Goal: Check status

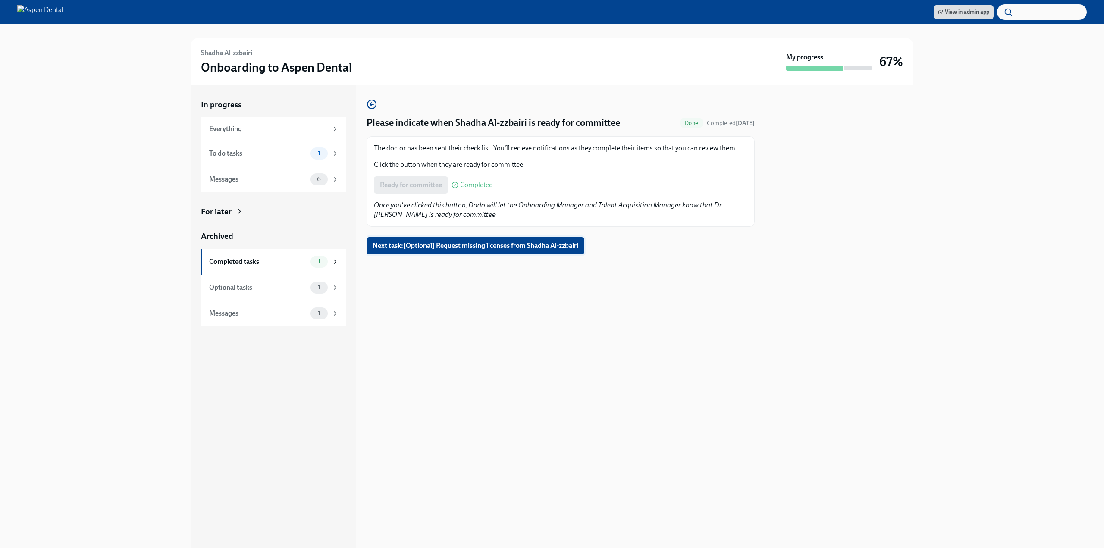
click at [411, 249] on span "Next task : [Optional] Request missing licenses from Shadha Al-zzbairi" at bounding box center [476, 246] width 206 height 9
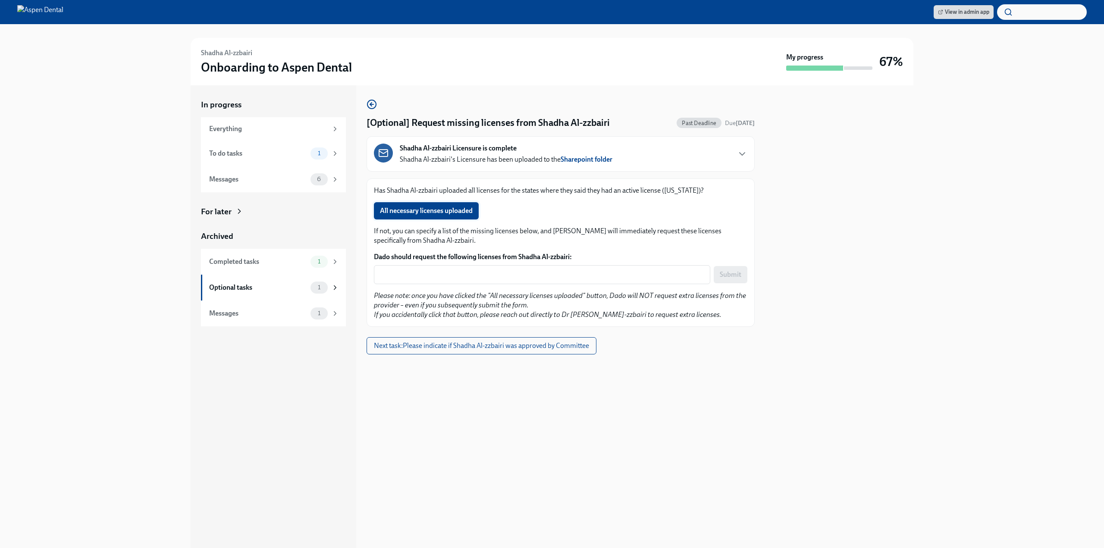
click at [410, 216] on button "All necessary licenses uploaded" at bounding box center [426, 210] width 105 height 17
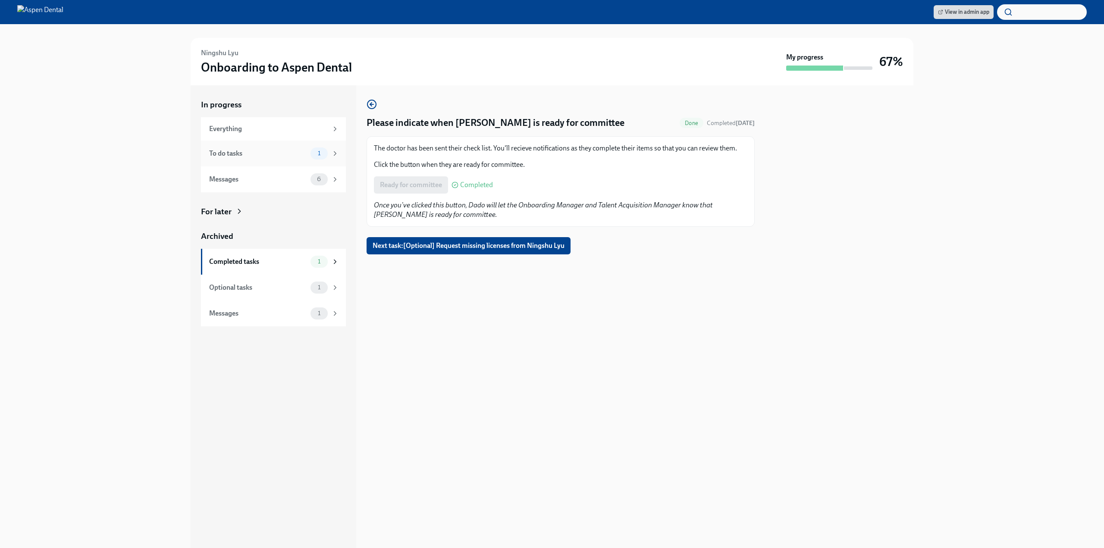
click at [279, 154] on div "To do tasks" at bounding box center [258, 153] width 98 height 9
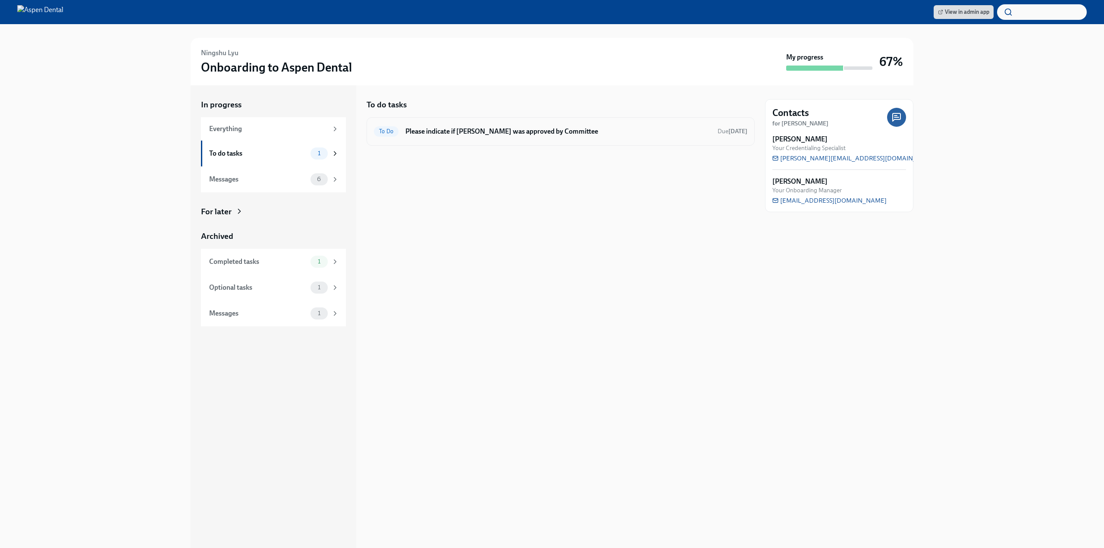
click at [639, 138] on div "To Do Please indicate if Ningshu Lyu was approved by Committee Due in 12 days" at bounding box center [561, 132] width 374 height 14
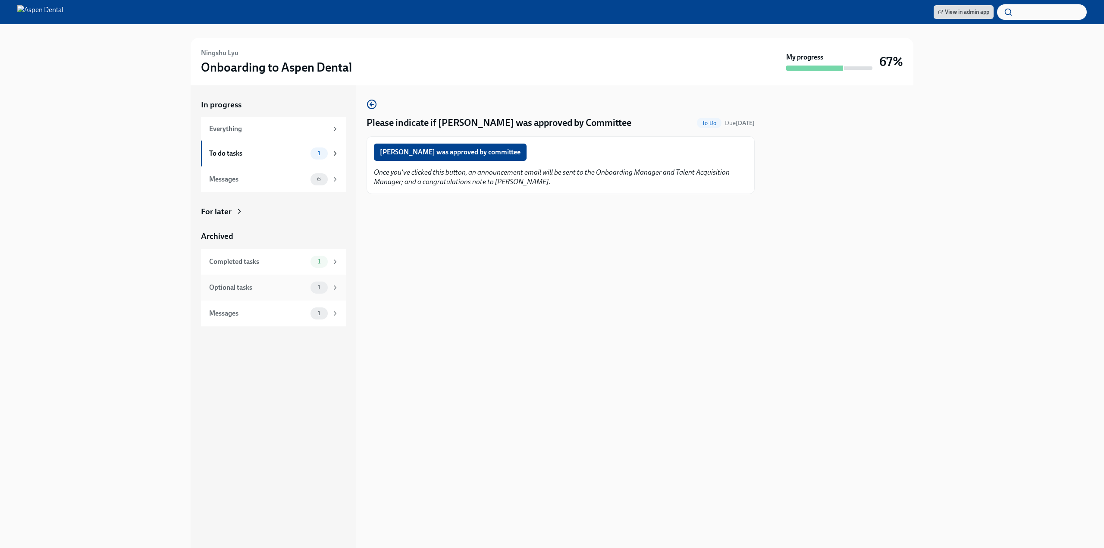
click at [258, 286] on div "Optional tasks" at bounding box center [258, 287] width 98 height 9
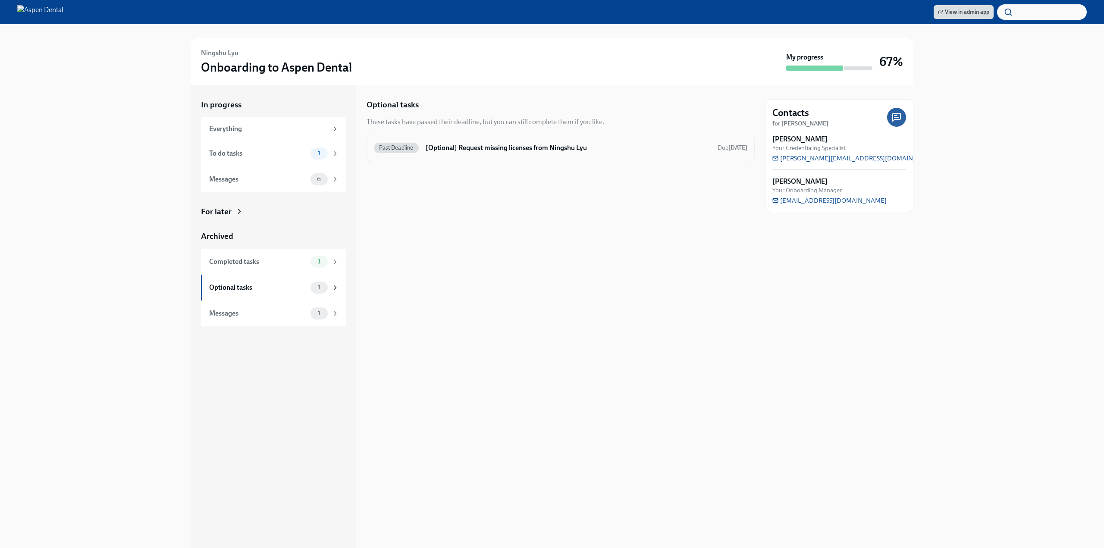
click at [580, 144] on h6 "[Optional] Request missing licenses from Ningshu Lyu" at bounding box center [568, 147] width 285 height 9
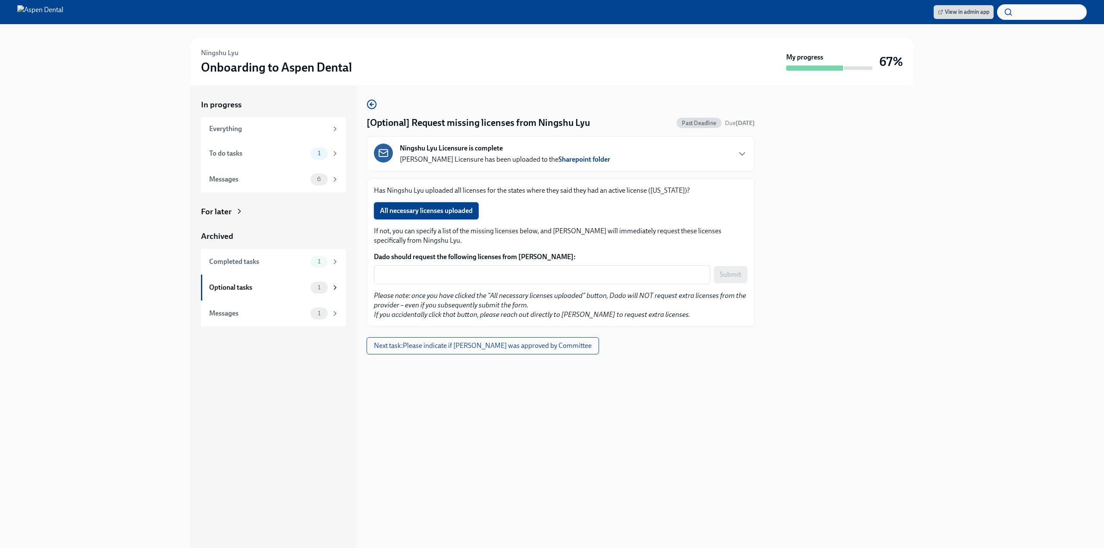
click at [426, 216] on button "All necessary licenses uploaded" at bounding box center [426, 210] width 105 height 17
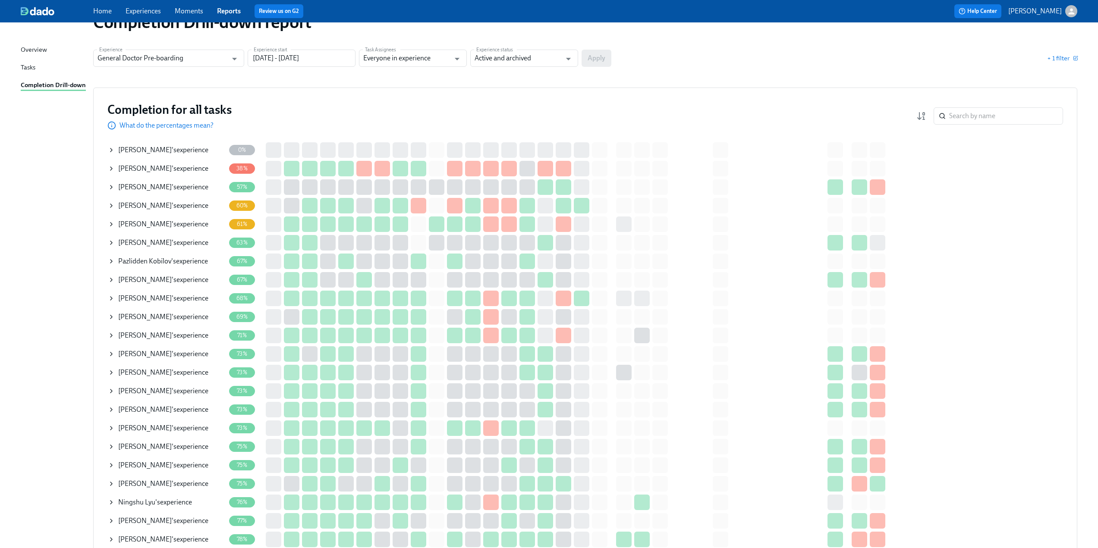
scroll to position [43, 0]
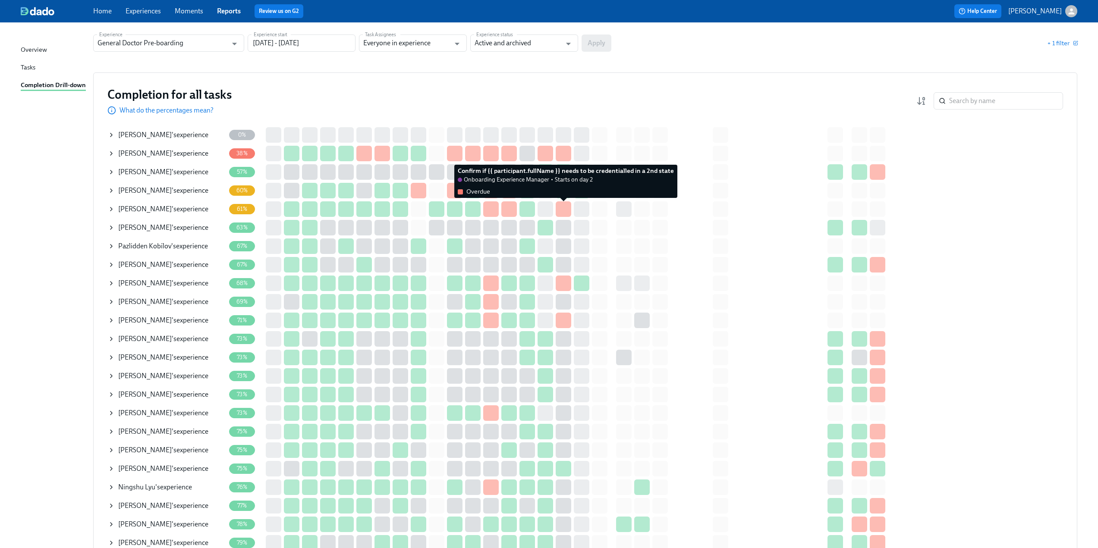
click at [565, 210] on div at bounding box center [564, 209] width 16 height 16
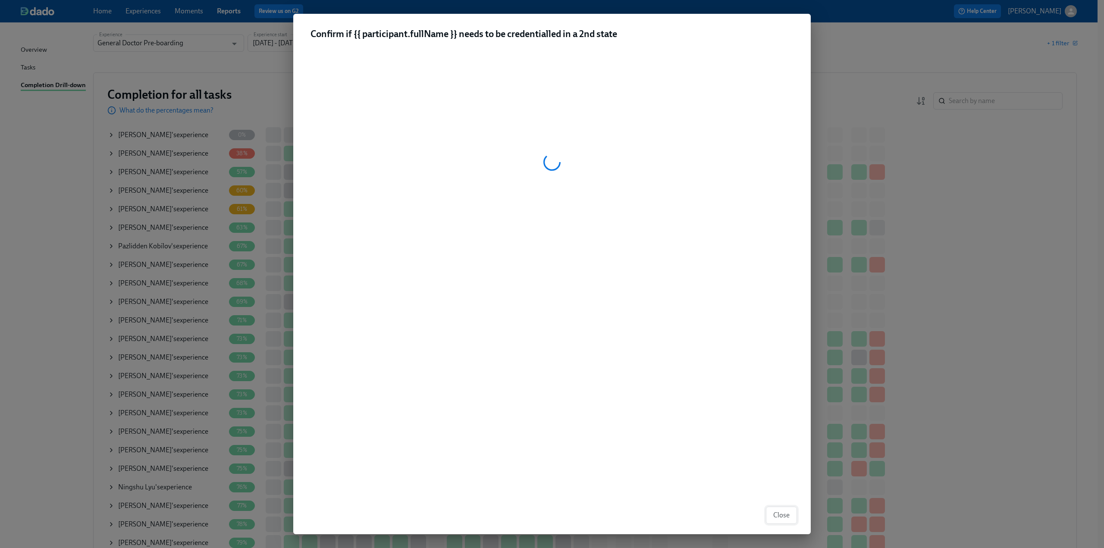
click at [779, 514] on span "Close" at bounding box center [782, 515] width 16 height 9
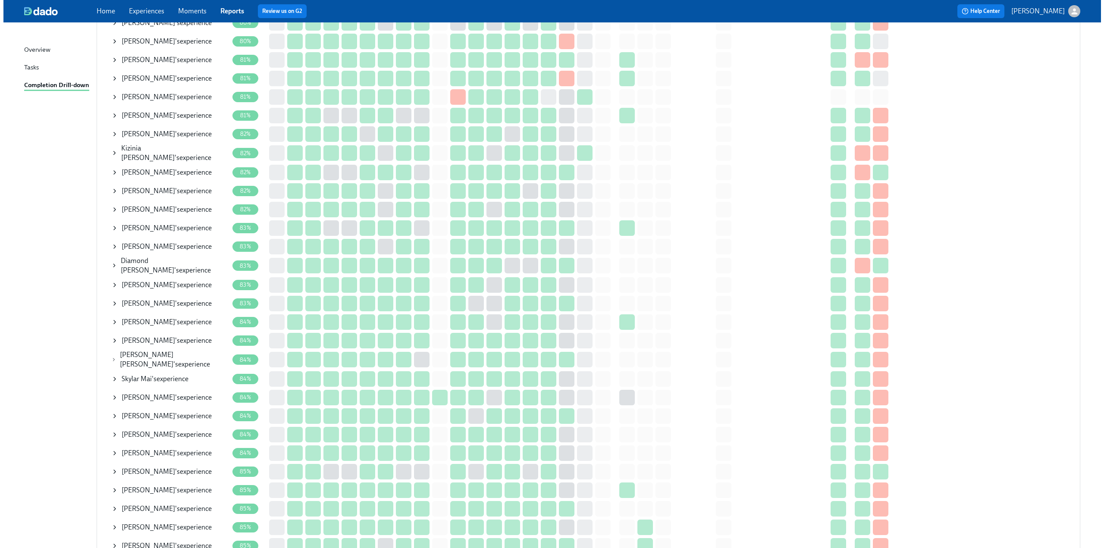
scroll to position [430, 0]
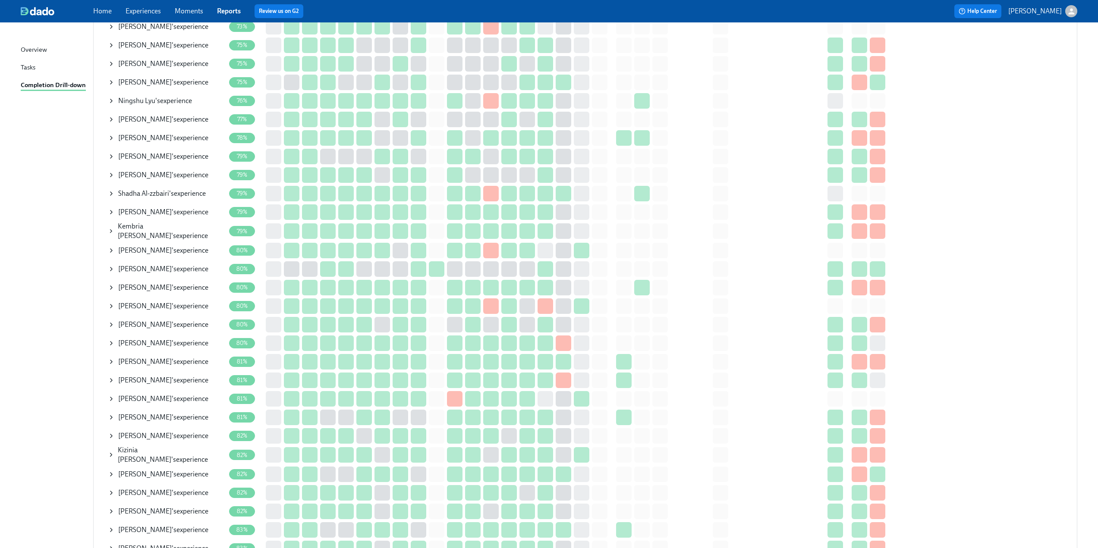
click at [110, 379] on icon at bounding box center [111, 380] width 7 height 7
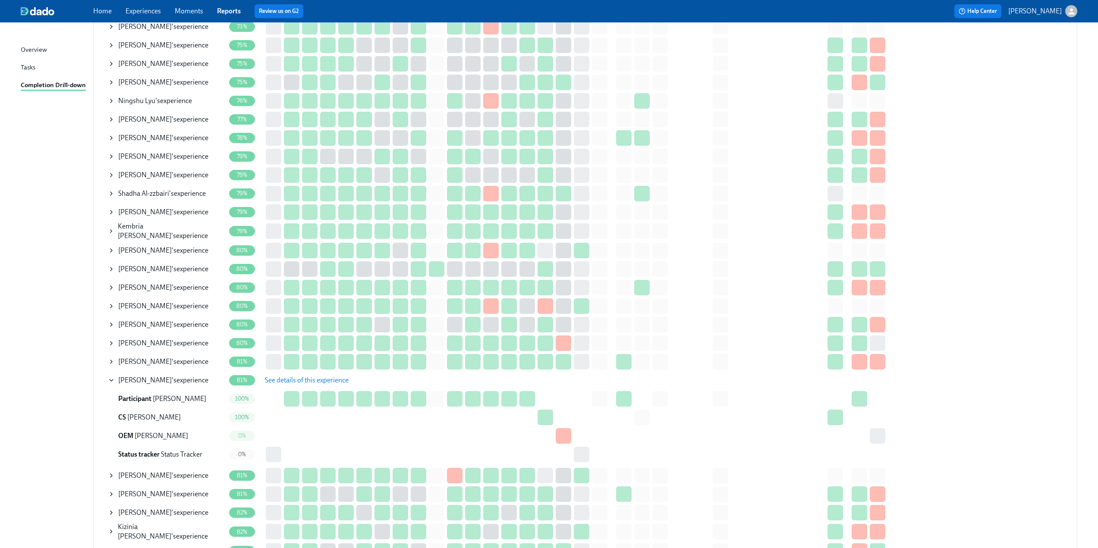
click at [314, 380] on span "See details of this experience" at bounding box center [307, 380] width 84 height 9
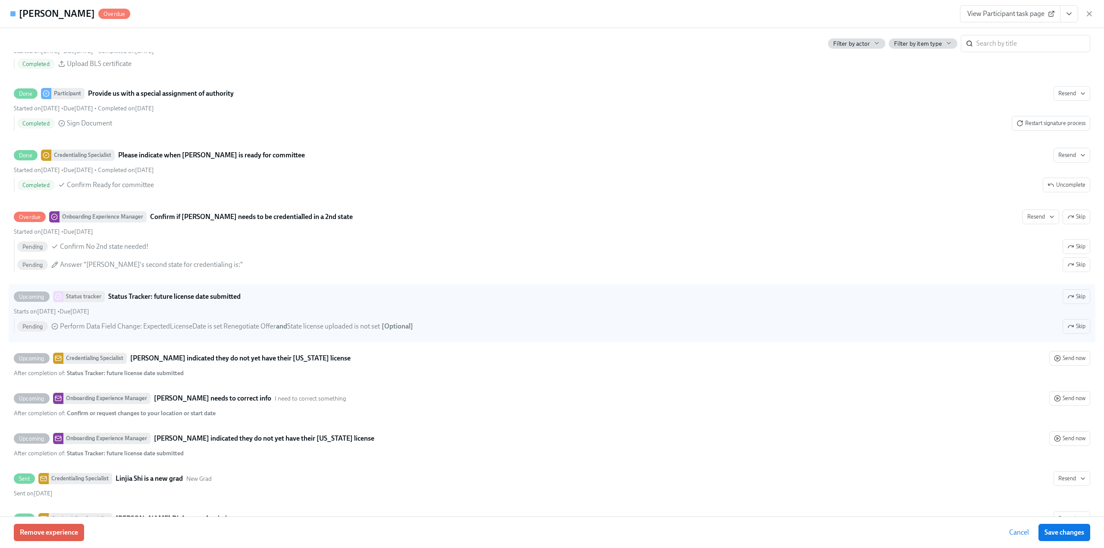
scroll to position [2028, 0]
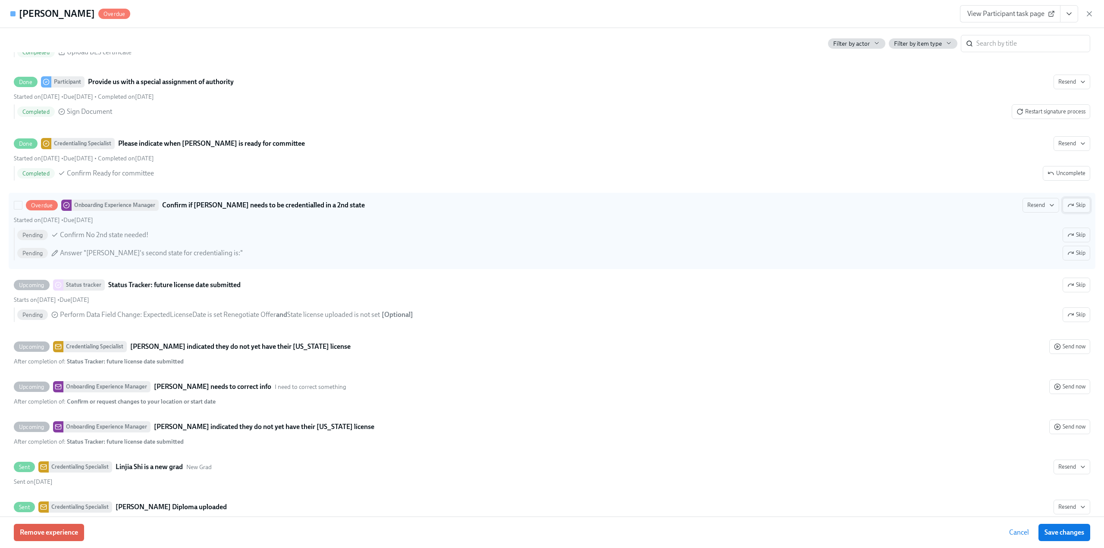
click at [1068, 210] on span "Skip" at bounding box center [1077, 205] width 18 height 9
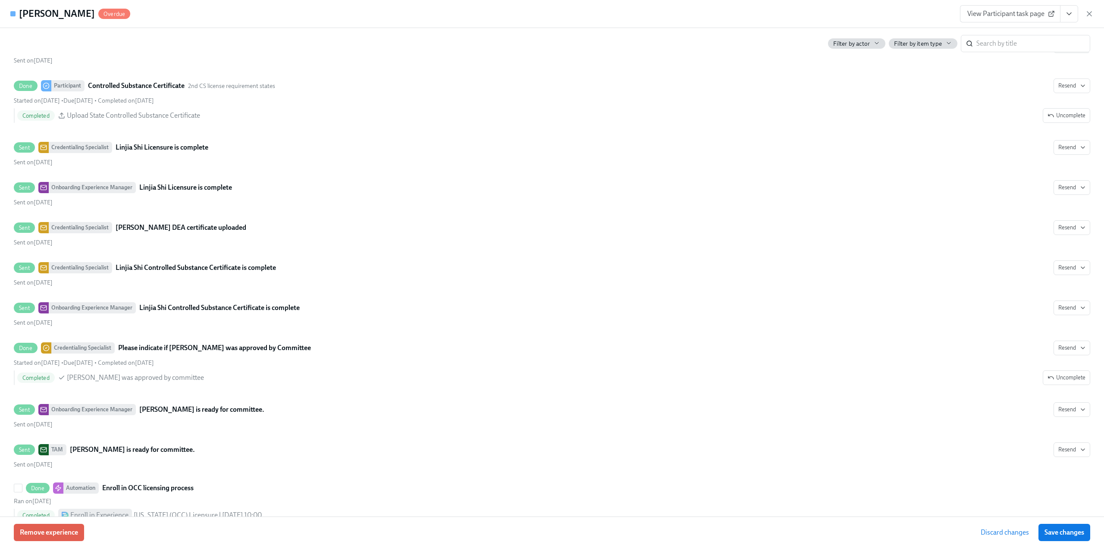
scroll to position [2995, 0]
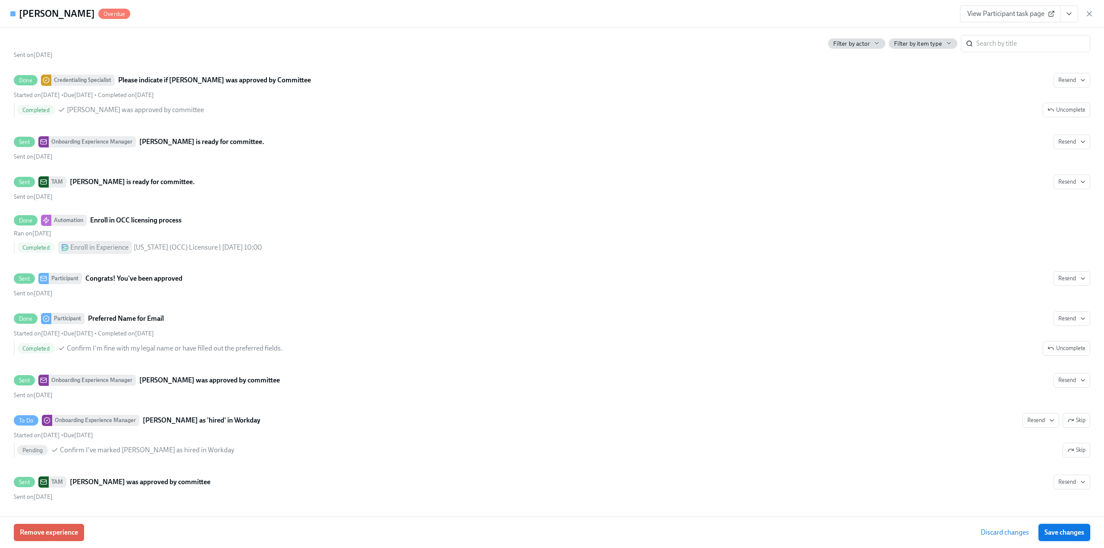
click at [1073, 533] on span "Save changes" at bounding box center [1065, 532] width 40 height 9
click at [1087, 13] on icon "button" at bounding box center [1089, 13] width 9 height 9
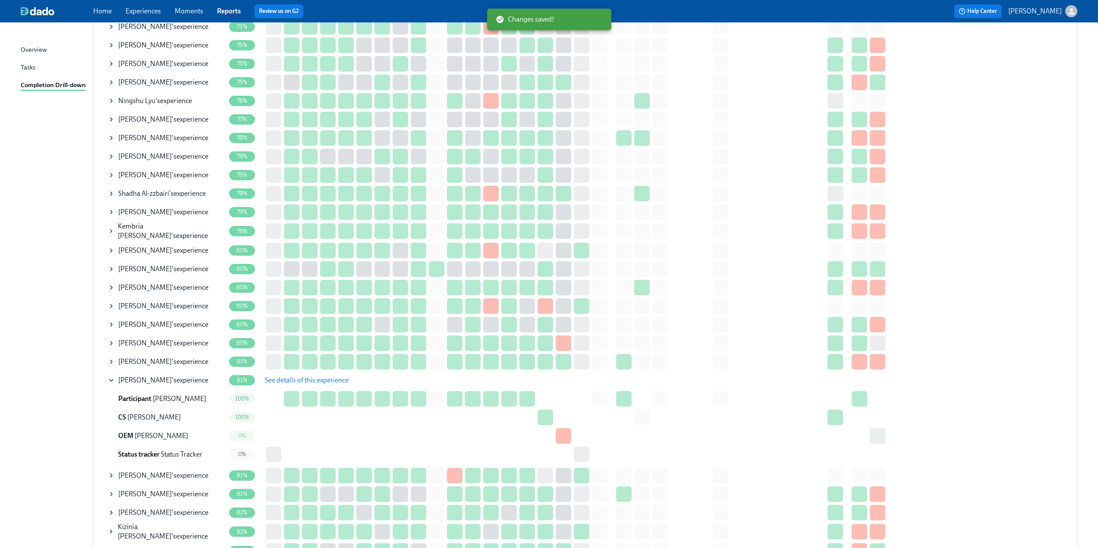
click at [109, 380] on icon at bounding box center [111, 380] width 7 height 7
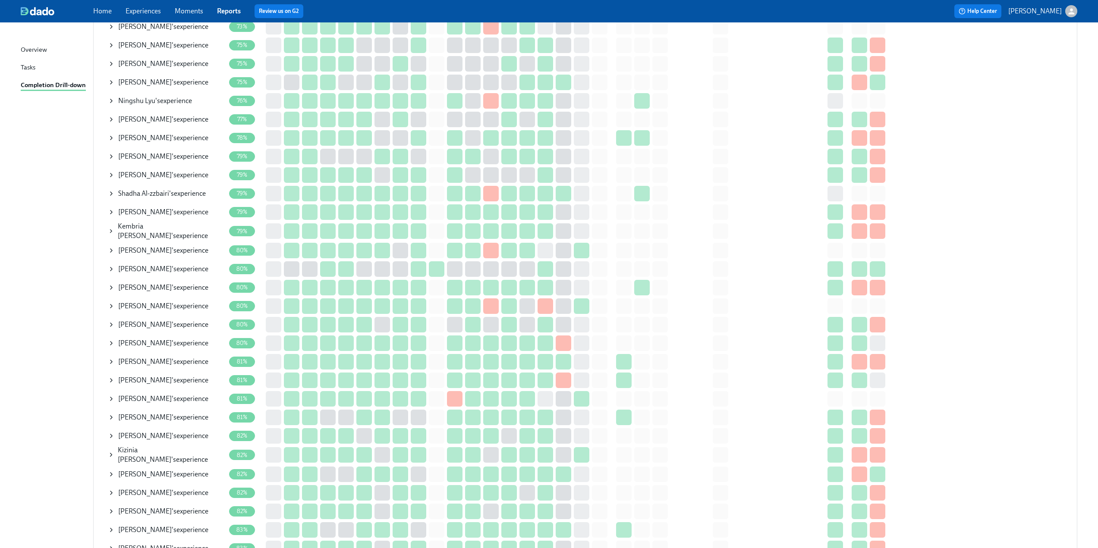
click at [111, 343] on icon at bounding box center [111, 343] width 7 height 7
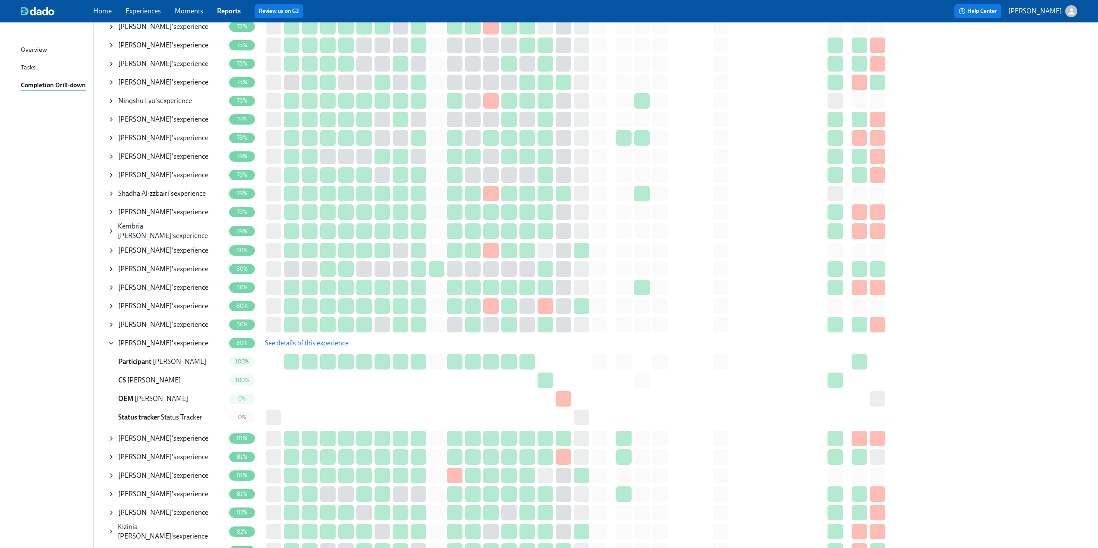
click at [292, 342] on span "See details of this experience" at bounding box center [307, 343] width 84 height 9
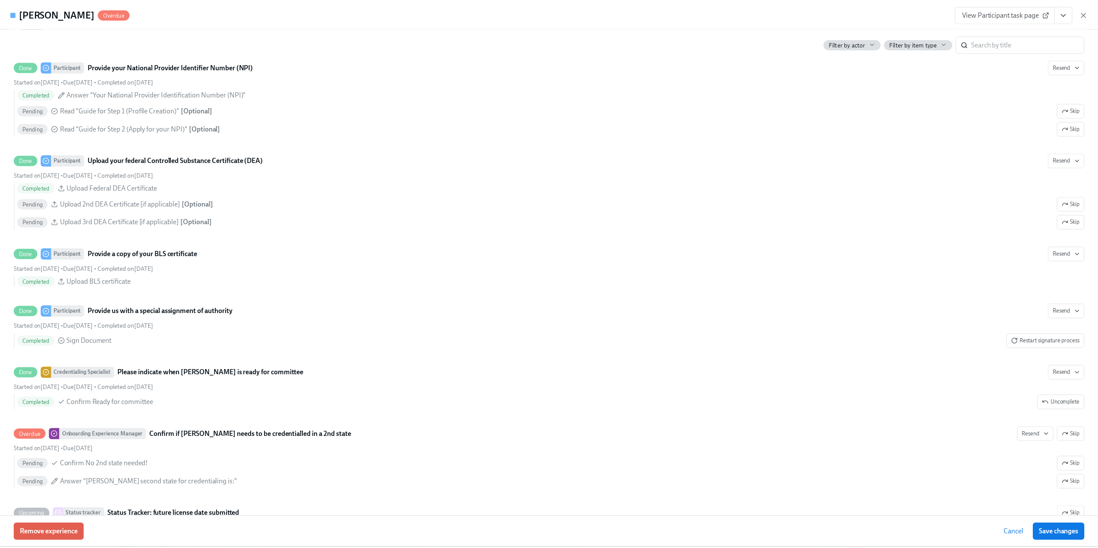
scroll to position [1812, 0]
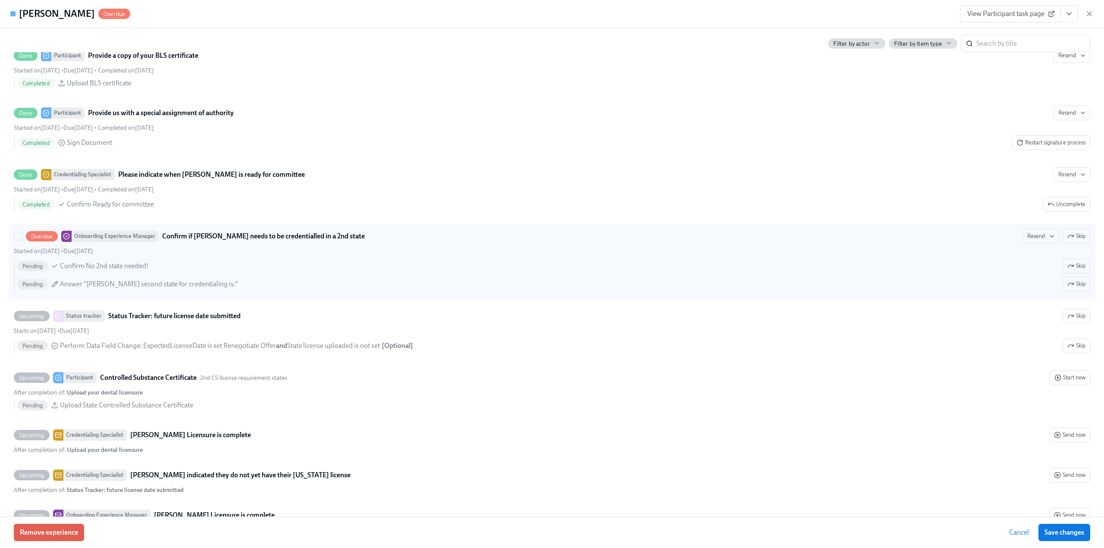
drag, startPoint x: 1071, startPoint y: 245, endPoint x: 1036, endPoint y: 246, distance: 35.0
click at [1071, 241] on span "Skip" at bounding box center [1077, 236] width 18 height 9
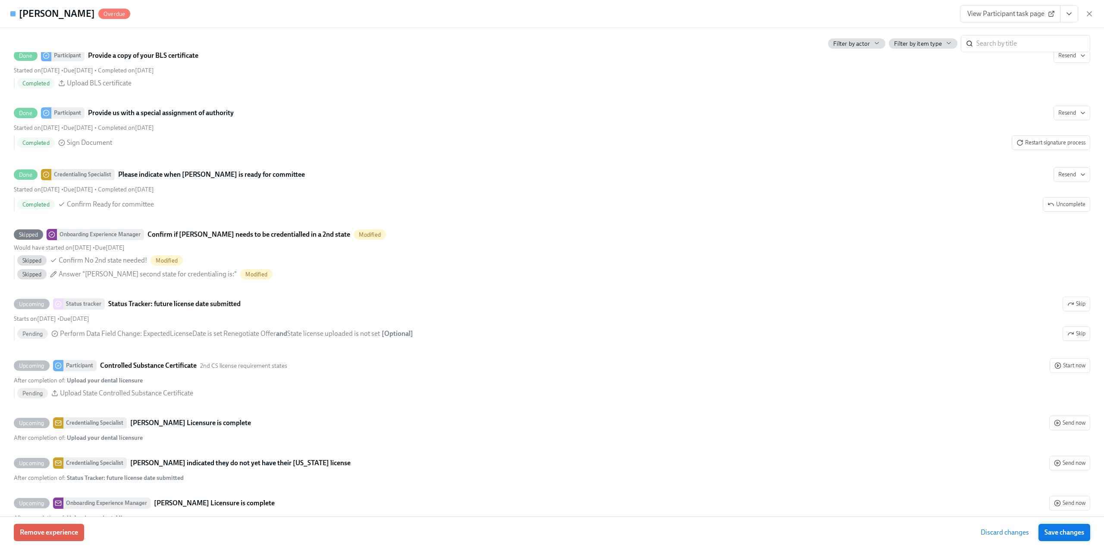
click at [1063, 534] on span "Save changes" at bounding box center [1065, 532] width 40 height 9
click at [1091, 15] on icon "button" at bounding box center [1090, 14] width 4 height 4
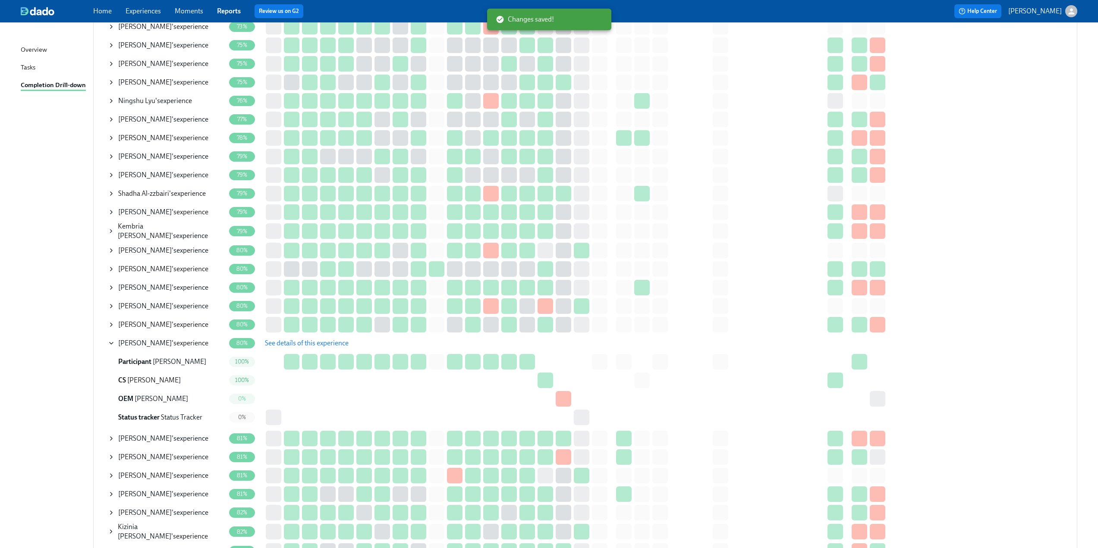
click at [110, 343] on icon at bounding box center [111, 343] width 7 height 7
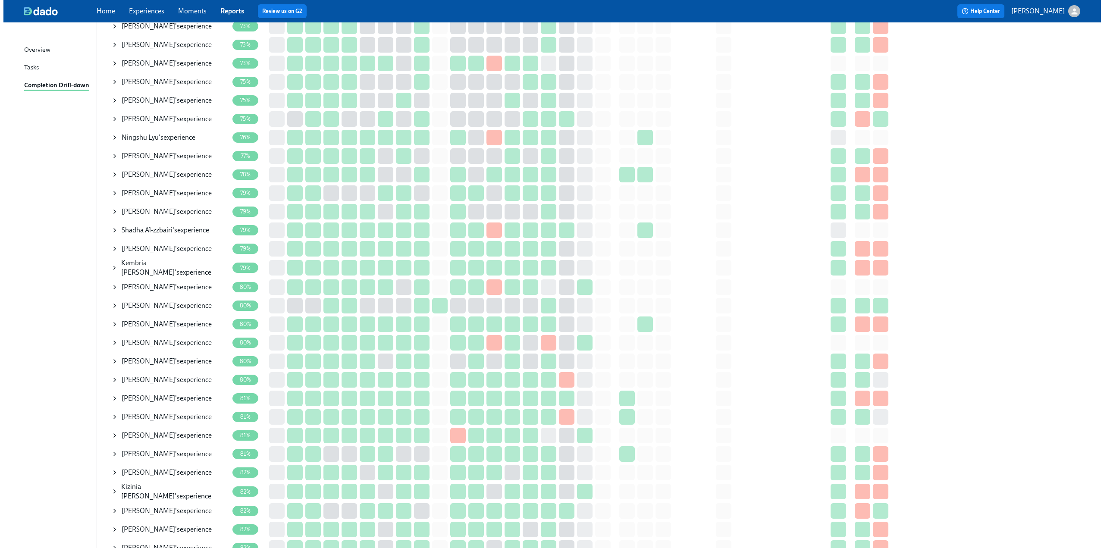
scroll to position [343, 0]
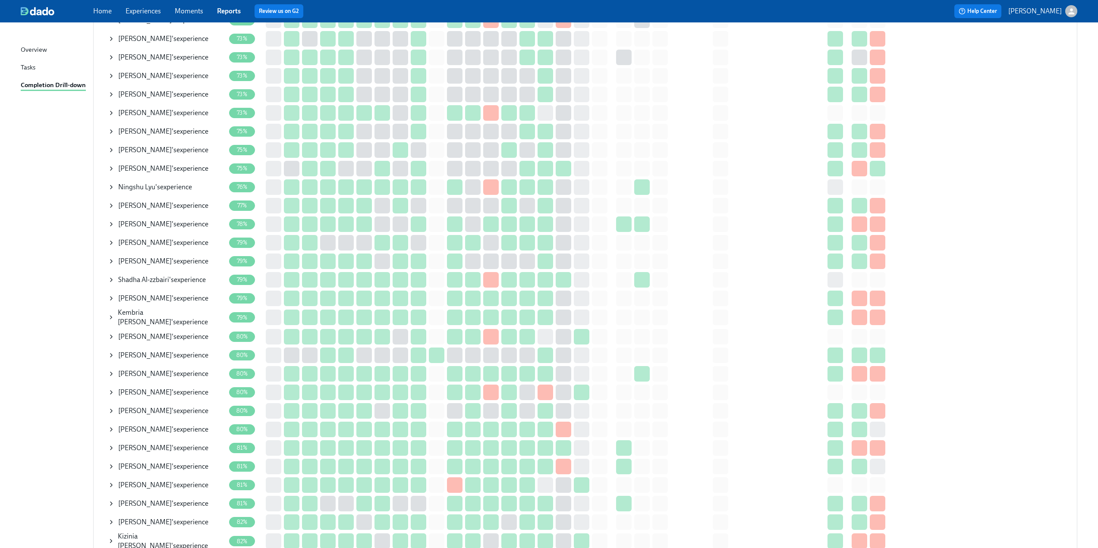
click at [110, 280] on icon at bounding box center [111, 280] width 7 height 7
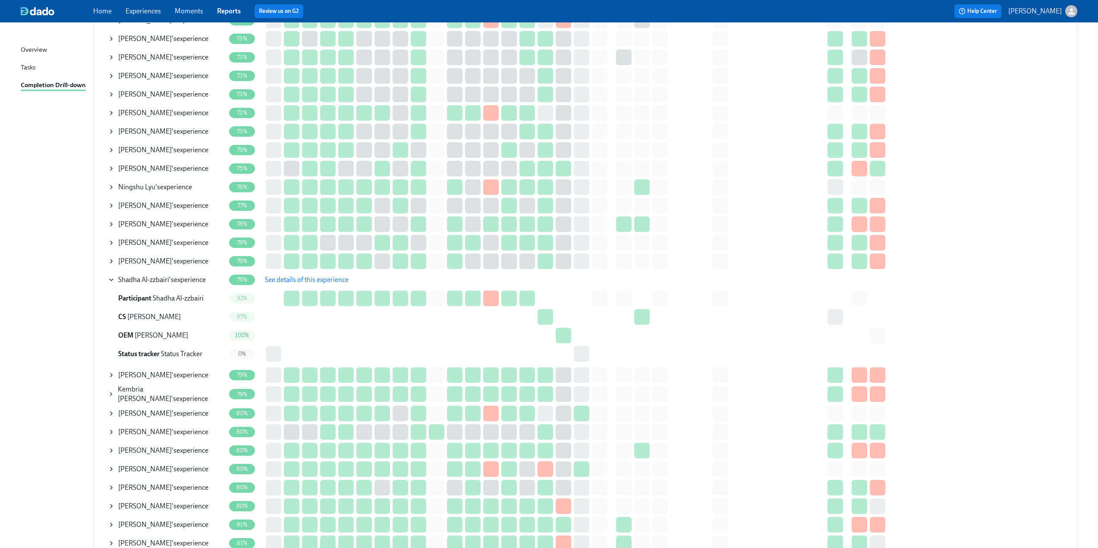
click at [287, 279] on span "See details of this experience" at bounding box center [307, 280] width 84 height 9
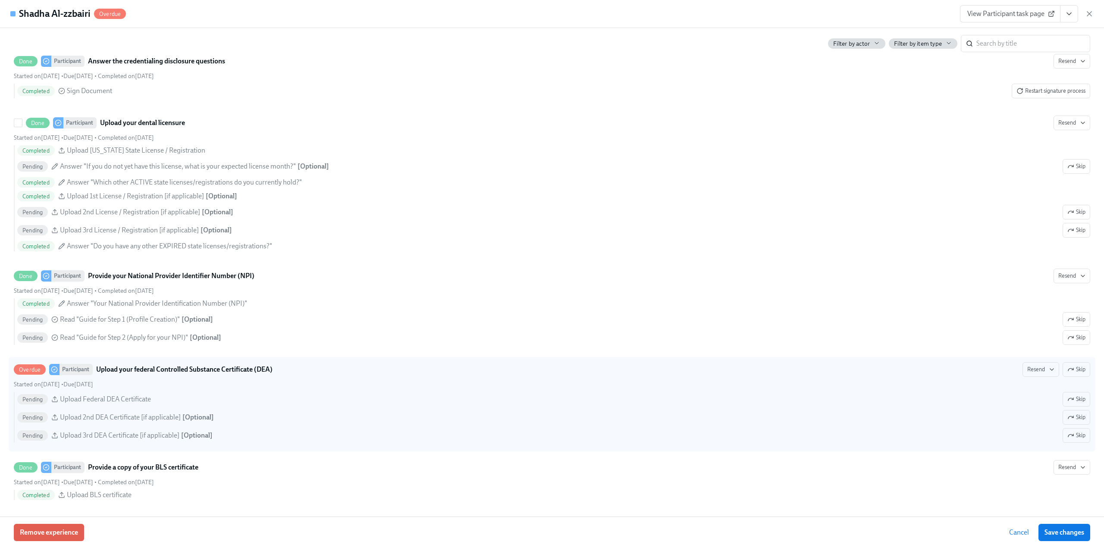
scroll to position [1510, 0]
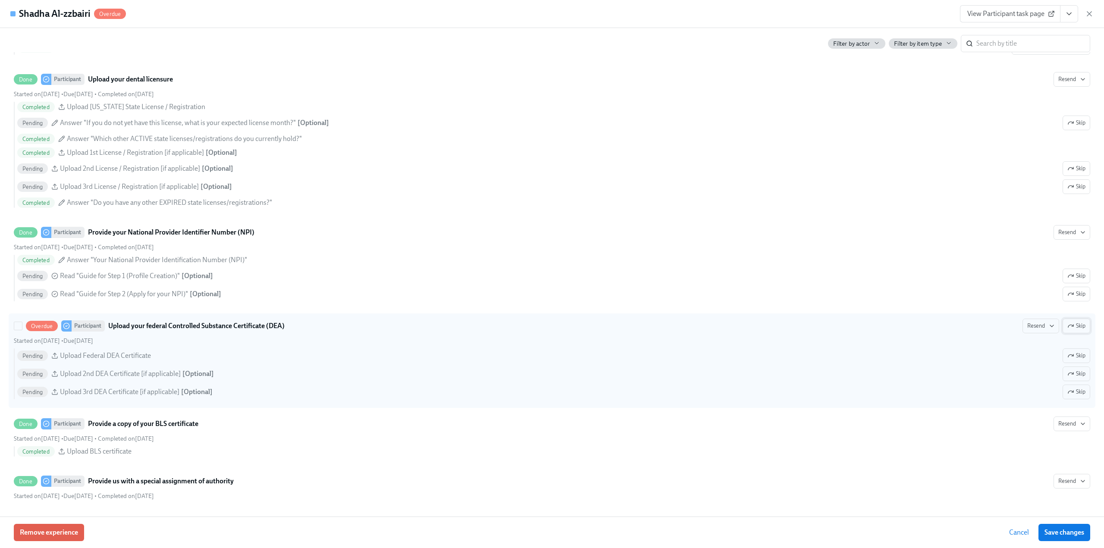
click at [1068, 324] on icon "button" at bounding box center [1071, 326] width 7 height 7
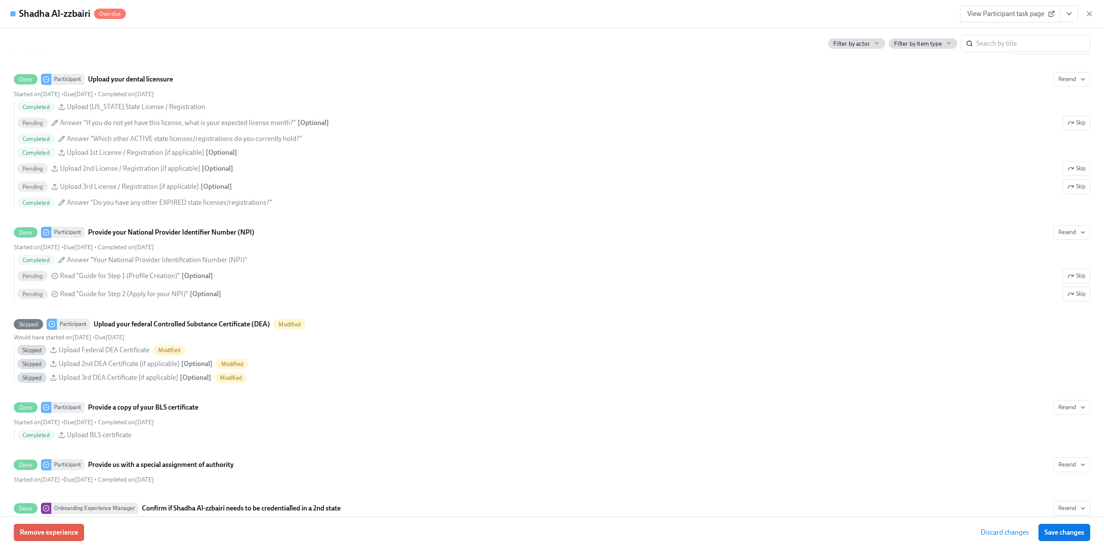
drag, startPoint x: 1063, startPoint y: 535, endPoint x: 1057, endPoint y: 530, distance: 7.6
click at [1063, 535] on span "Save changes" at bounding box center [1065, 532] width 40 height 9
click at [1088, 13] on icon "button" at bounding box center [1089, 13] width 9 height 9
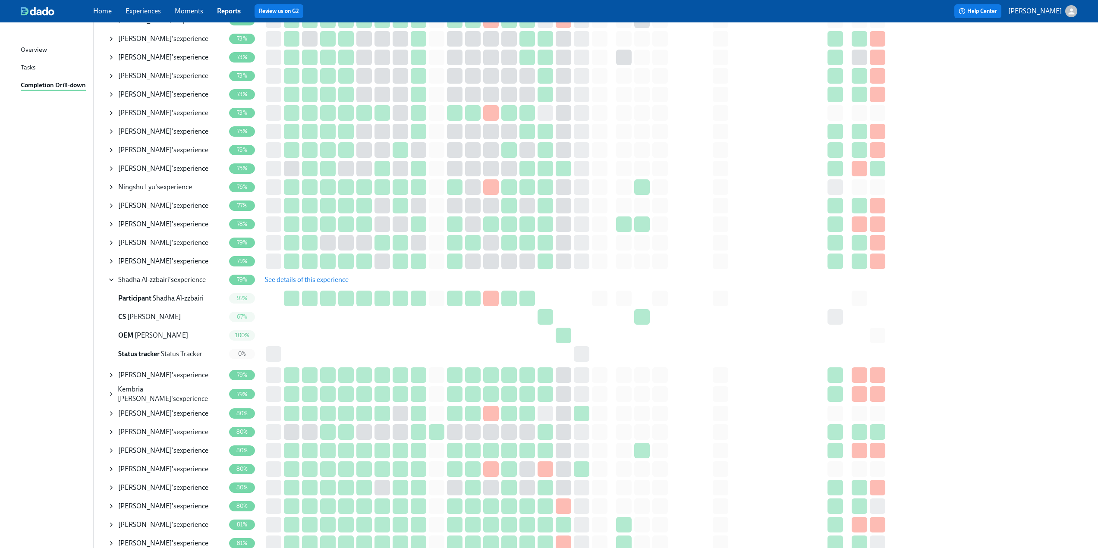
click at [112, 280] on icon at bounding box center [111, 280] width 7 height 7
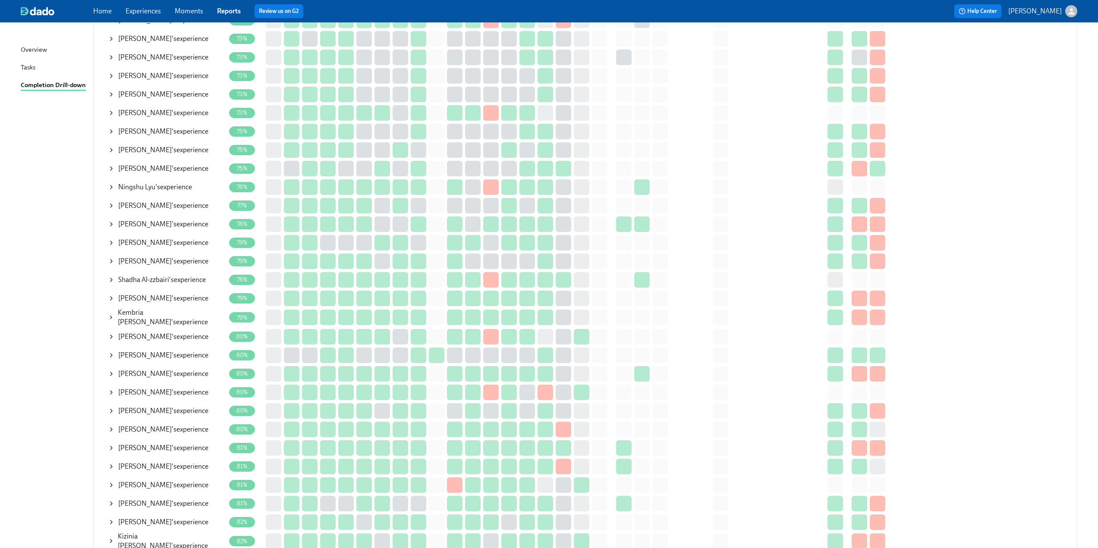
click at [109, 189] on icon at bounding box center [111, 187] width 7 height 7
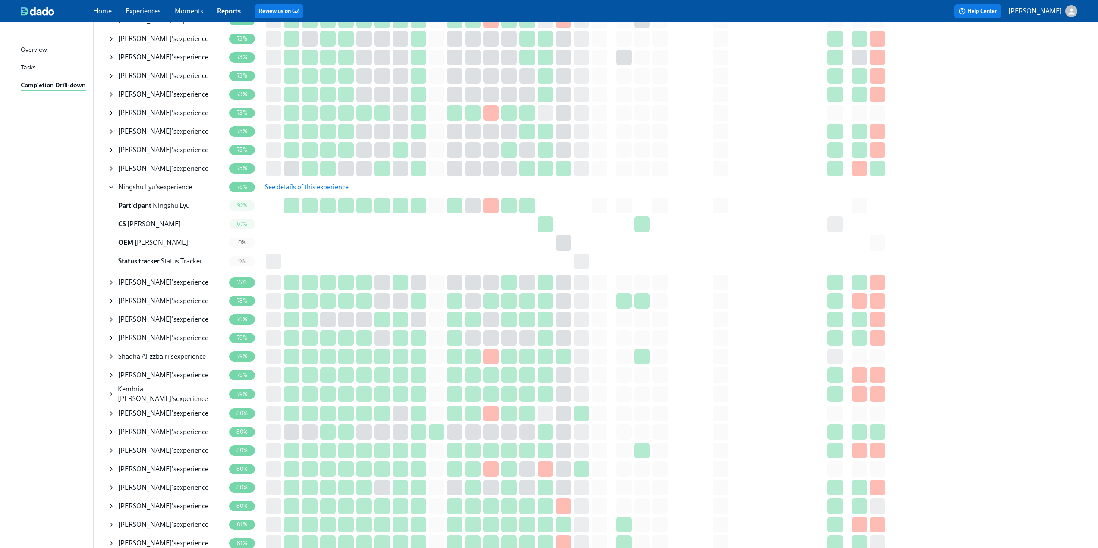
click at [328, 189] on span "See details of this experience" at bounding box center [307, 187] width 84 height 9
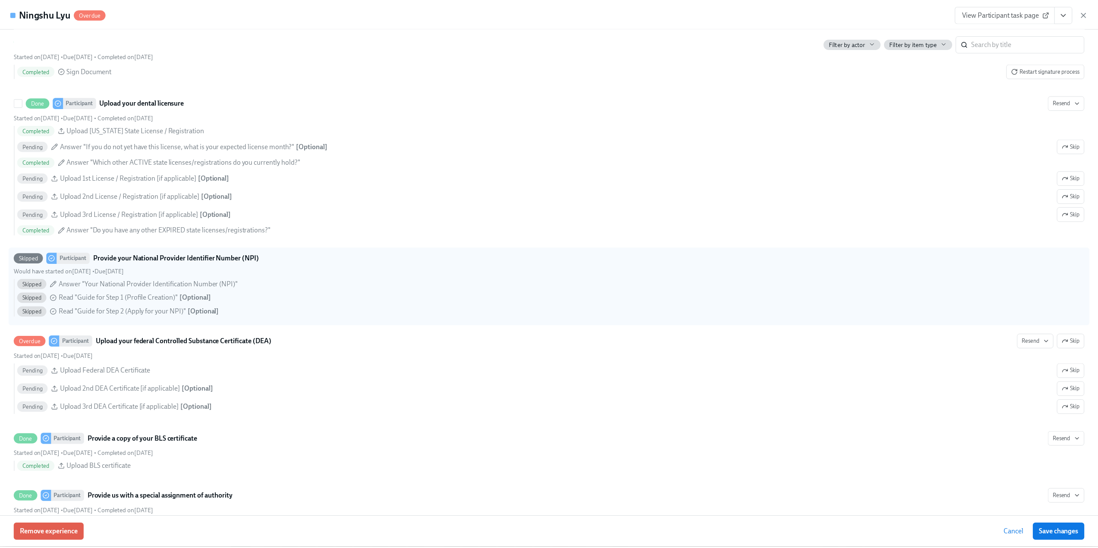
scroll to position [1726, 0]
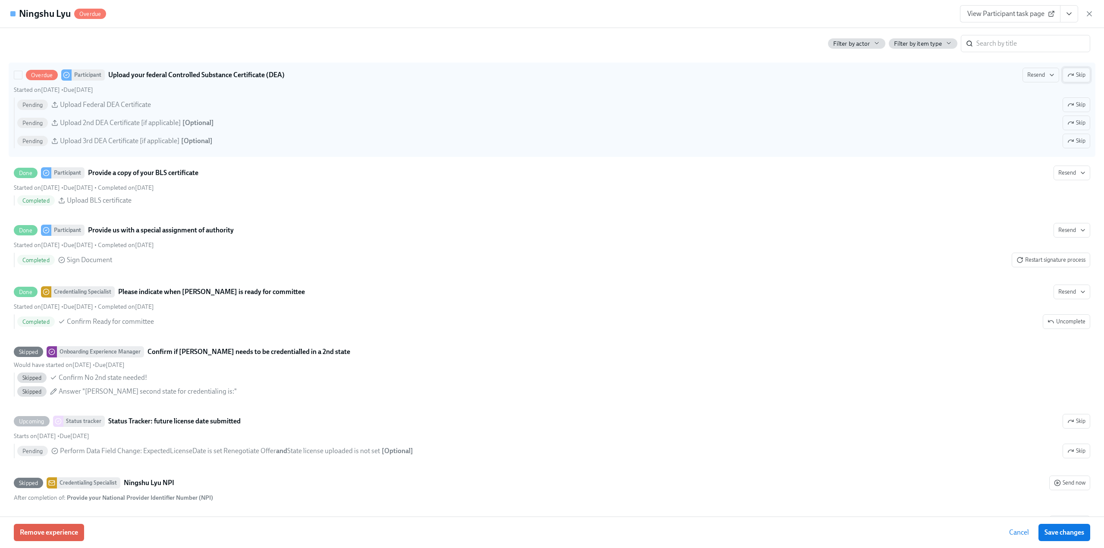
click at [1071, 79] on span "Skip" at bounding box center [1077, 75] width 18 height 9
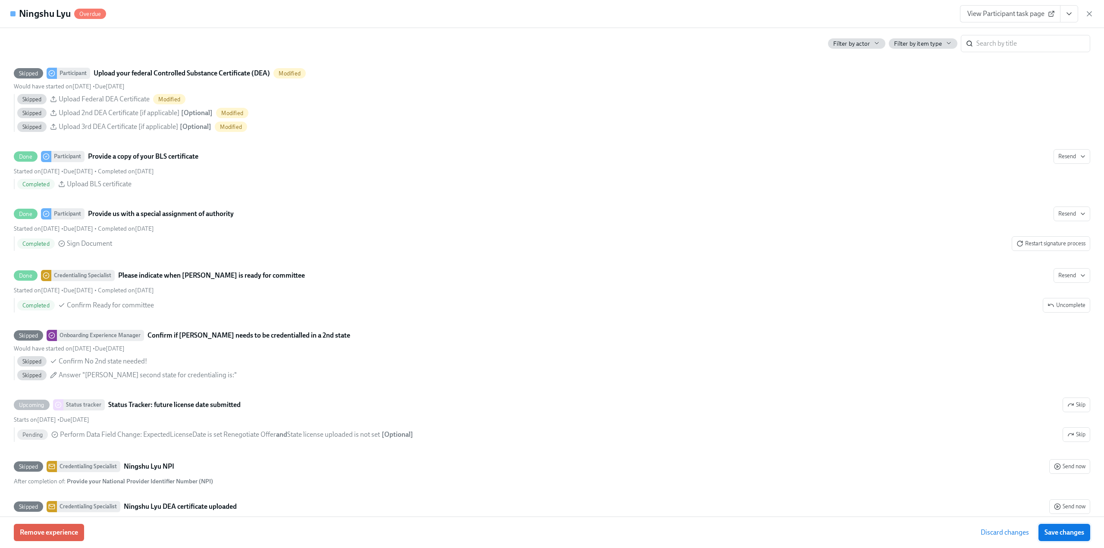
click at [1076, 535] on span "Save changes" at bounding box center [1065, 532] width 40 height 9
click at [1088, 12] on icon "button" at bounding box center [1090, 14] width 4 height 4
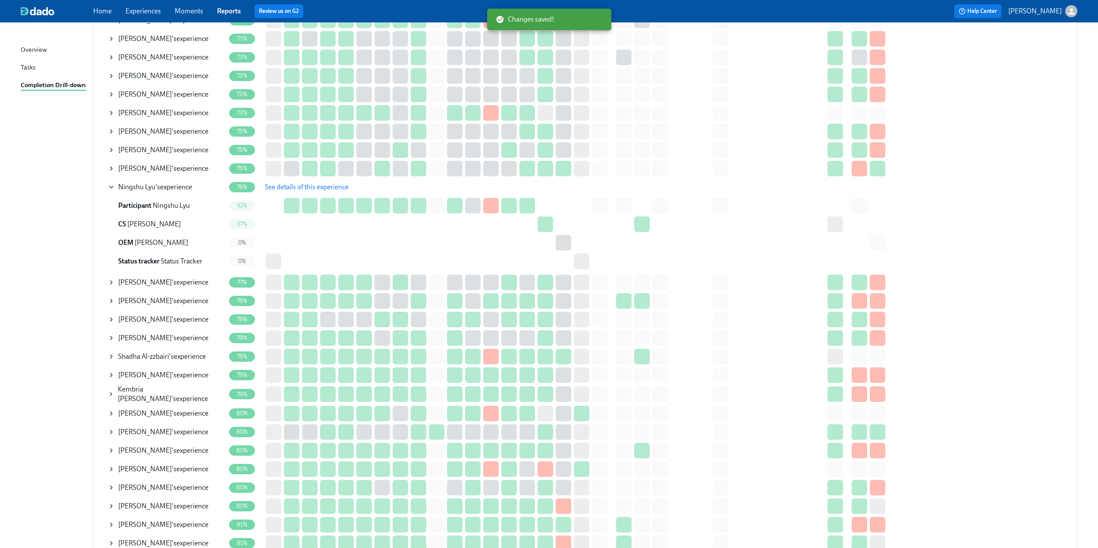
click at [109, 188] on icon at bounding box center [111, 187] width 7 height 7
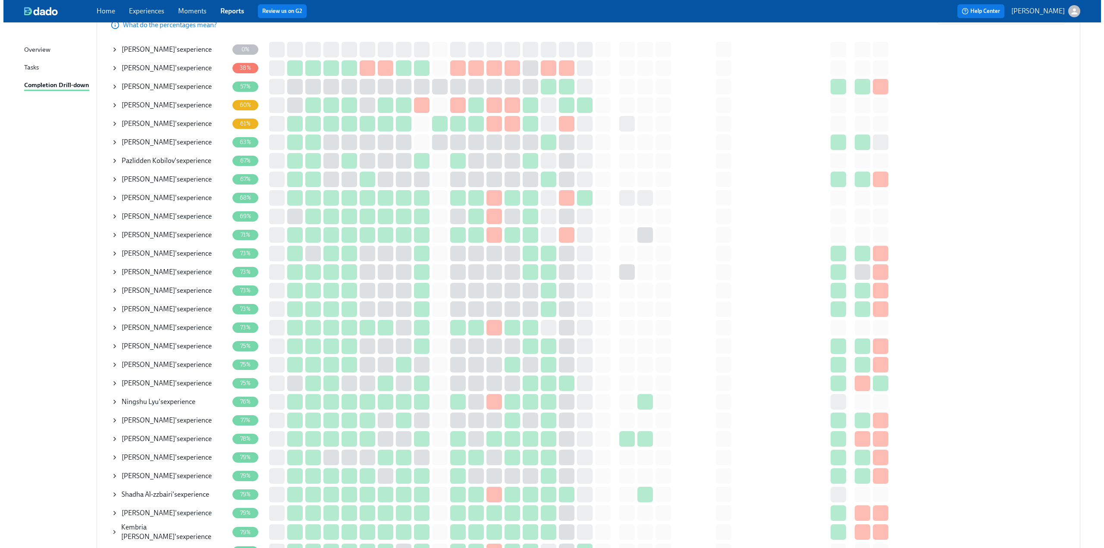
scroll to position [128, 0]
click at [111, 235] on icon at bounding box center [111, 235] width 2 height 3
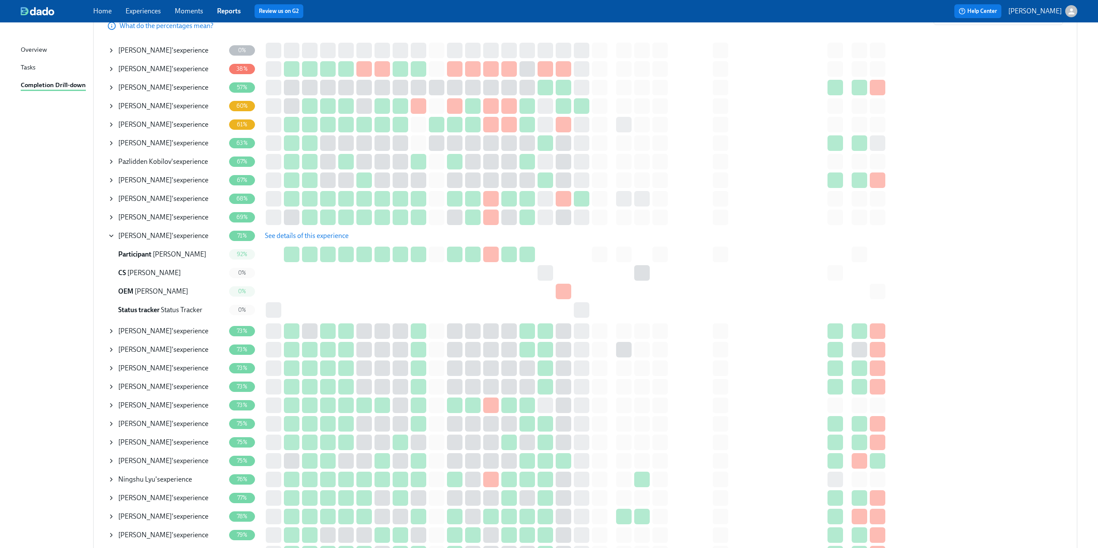
click at [318, 237] on span "See details of this experience" at bounding box center [307, 236] width 84 height 9
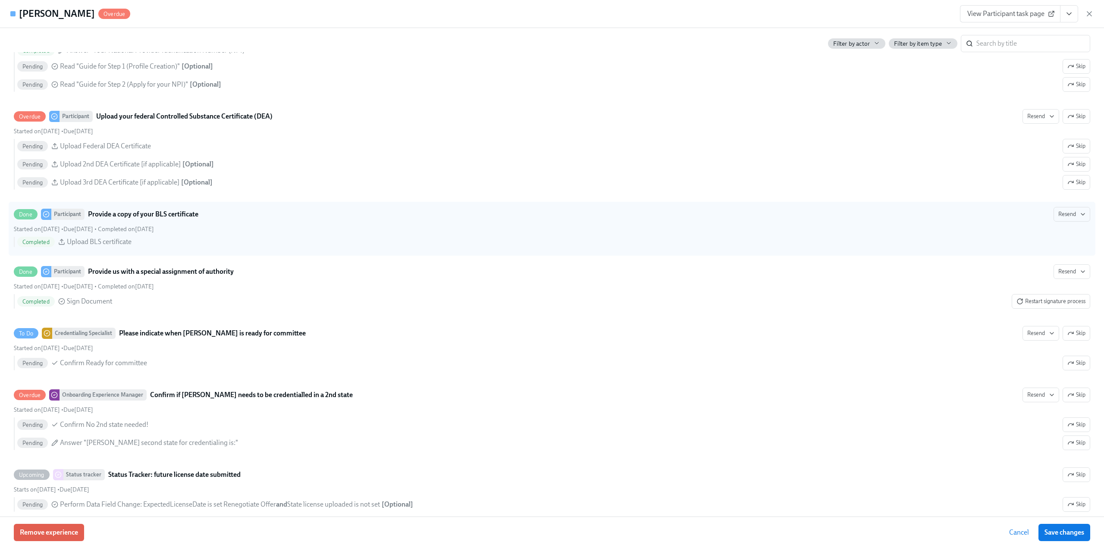
scroll to position [1984, 0]
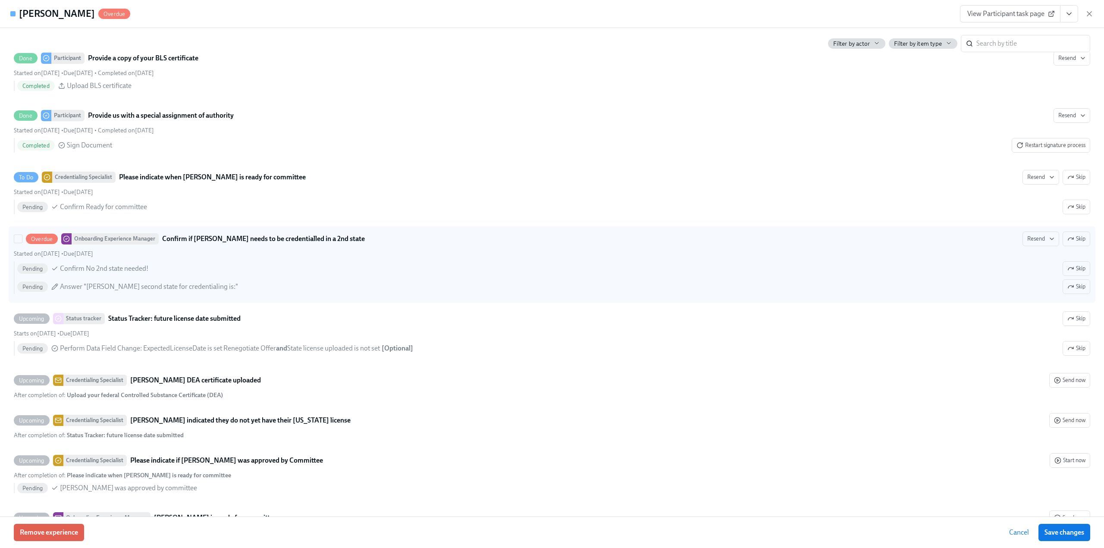
click at [1074, 243] on span "Skip" at bounding box center [1077, 239] width 18 height 9
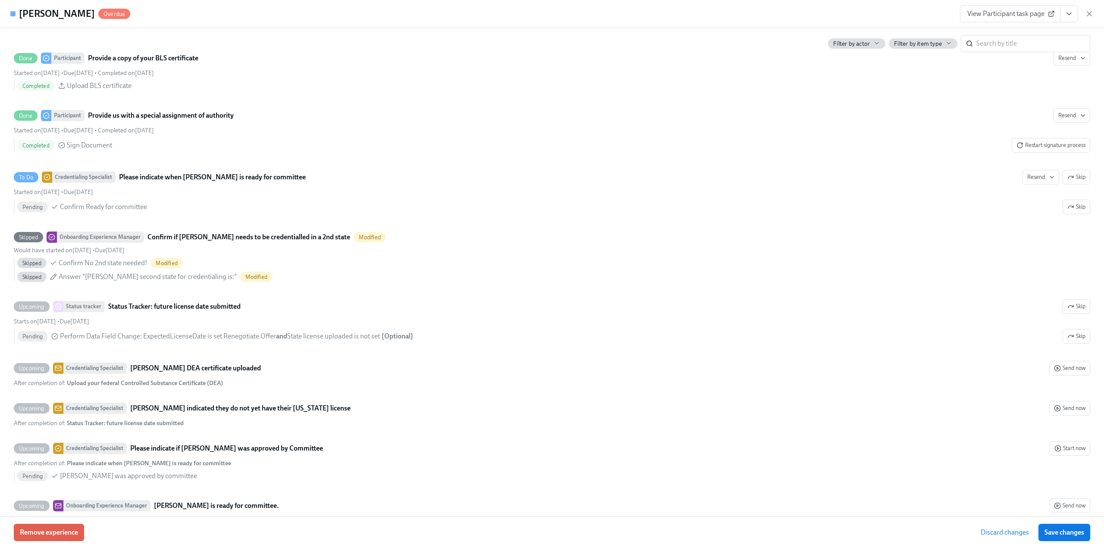
click at [1072, 535] on span "Save changes" at bounding box center [1065, 532] width 40 height 9
click at [1085, 13] on icon "button" at bounding box center [1089, 13] width 9 height 9
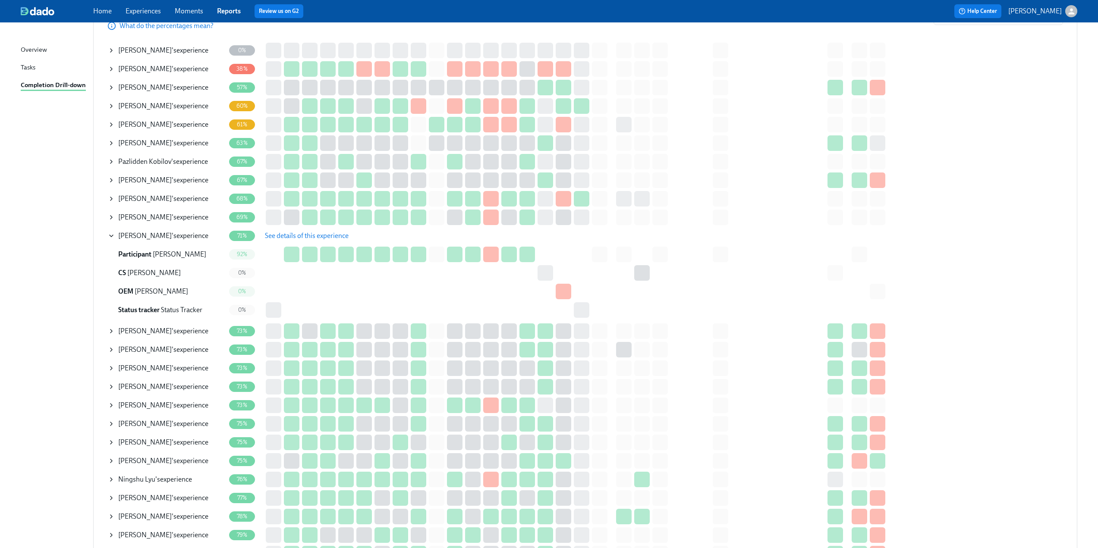
click at [109, 198] on icon at bounding box center [111, 198] width 7 height 7
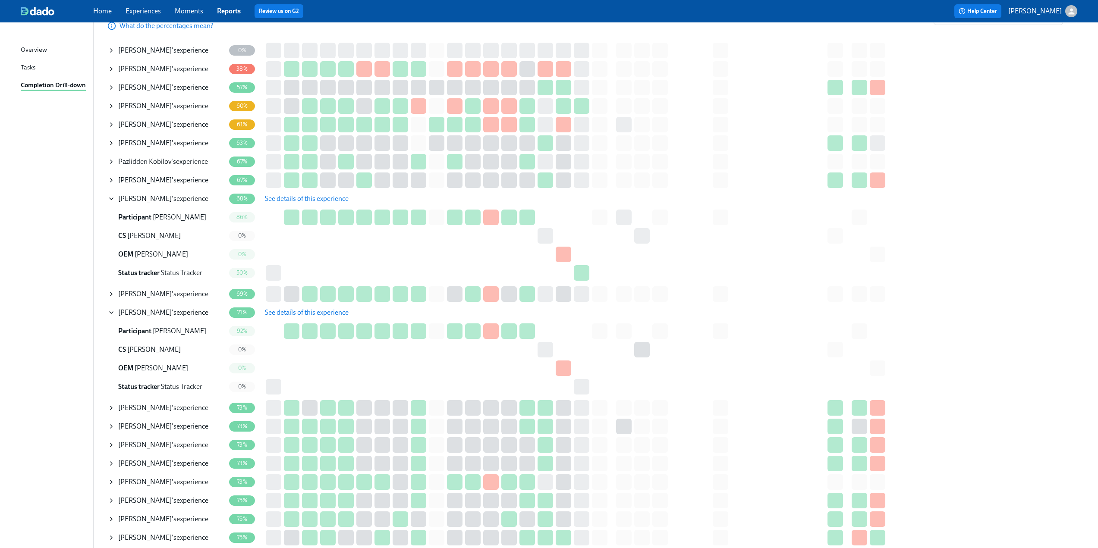
click at [307, 198] on span "See details of this experience" at bounding box center [307, 199] width 84 height 9
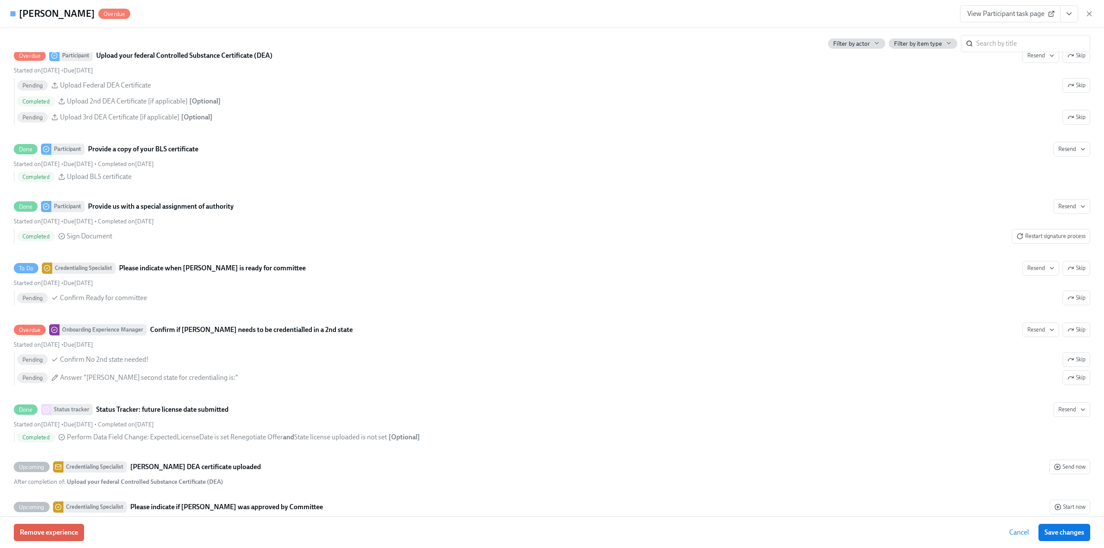
scroll to position [1855, 0]
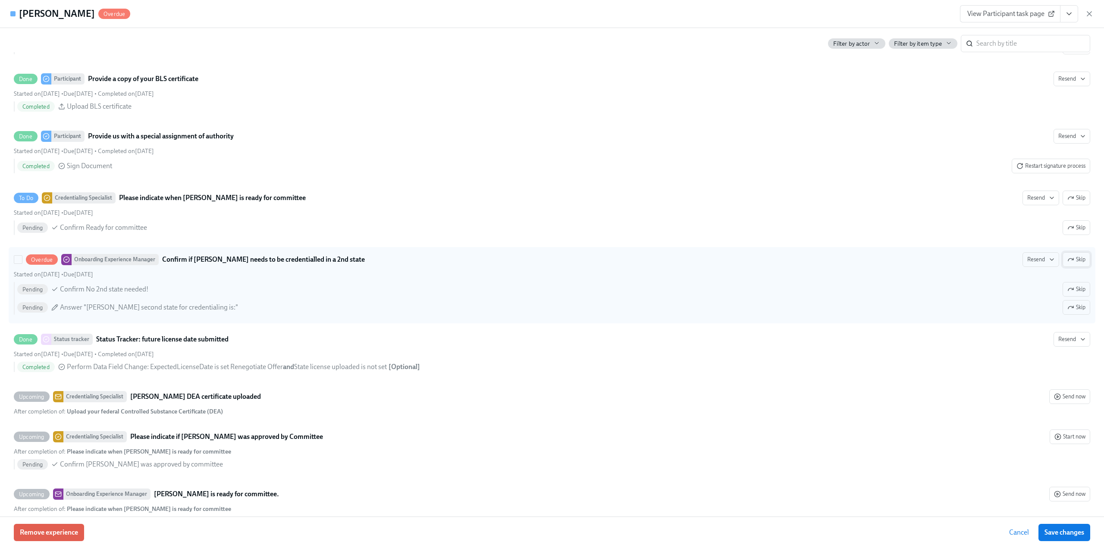
click at [1076, 264] on span "Skip" at bounding box center [1077, 259] width 18 height 9
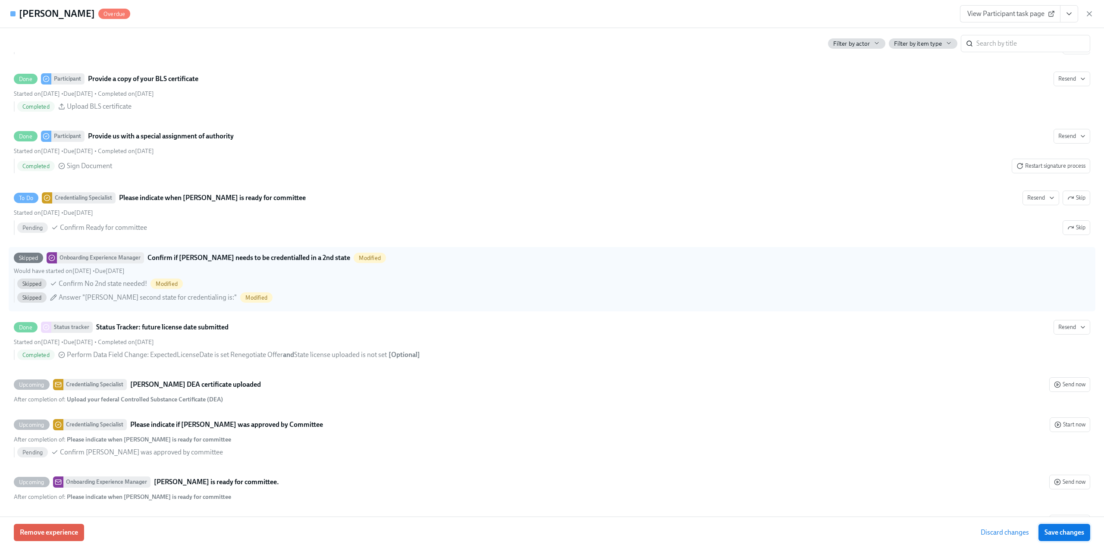
click at [1079, 528] on span "Save changes" at bounding box center [1065, 532] width 40 height 9
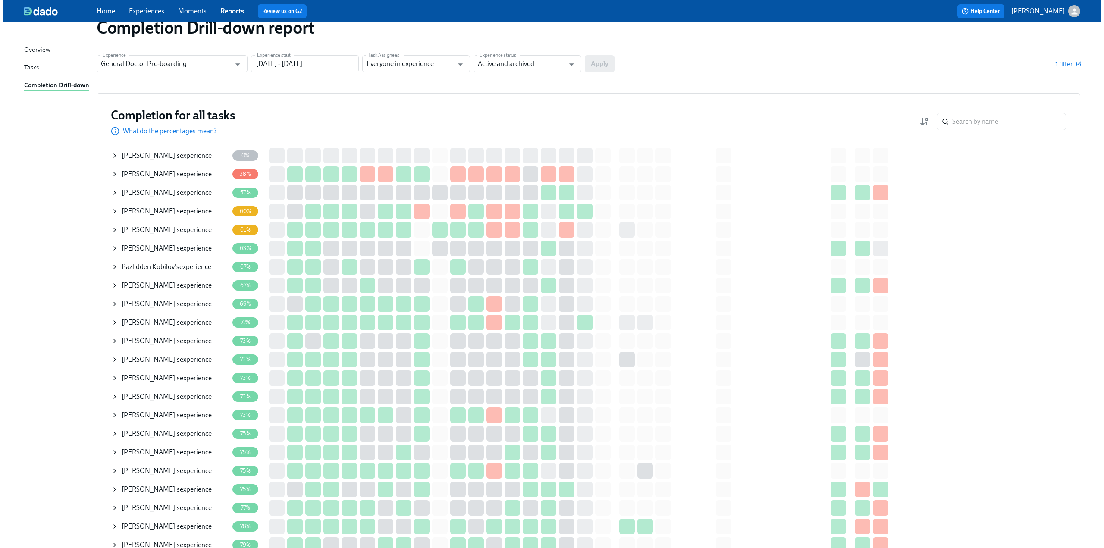
scroll to position [43, 0]
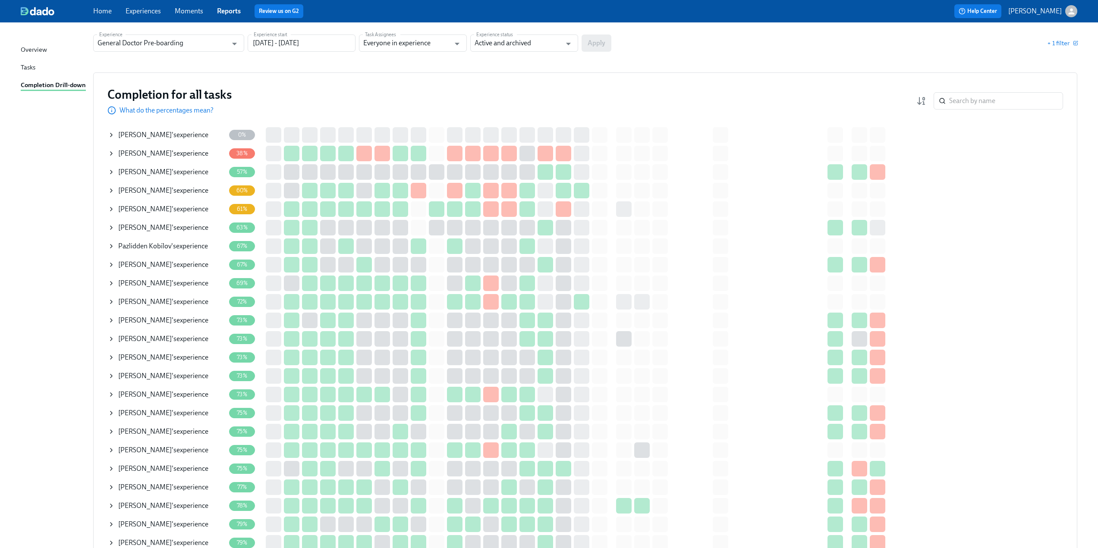
click at [111, 211] on icon at bounding box center [111, 209] width 7 height 7
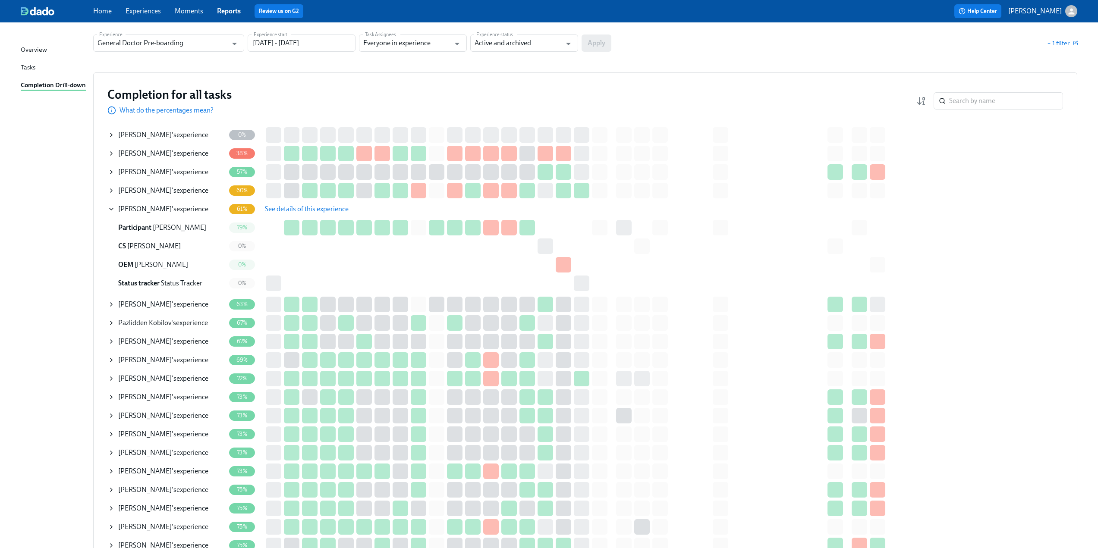
click at [291, 212] on span "See details of this experience" at bounding box center [307, 209] width 84 height 9
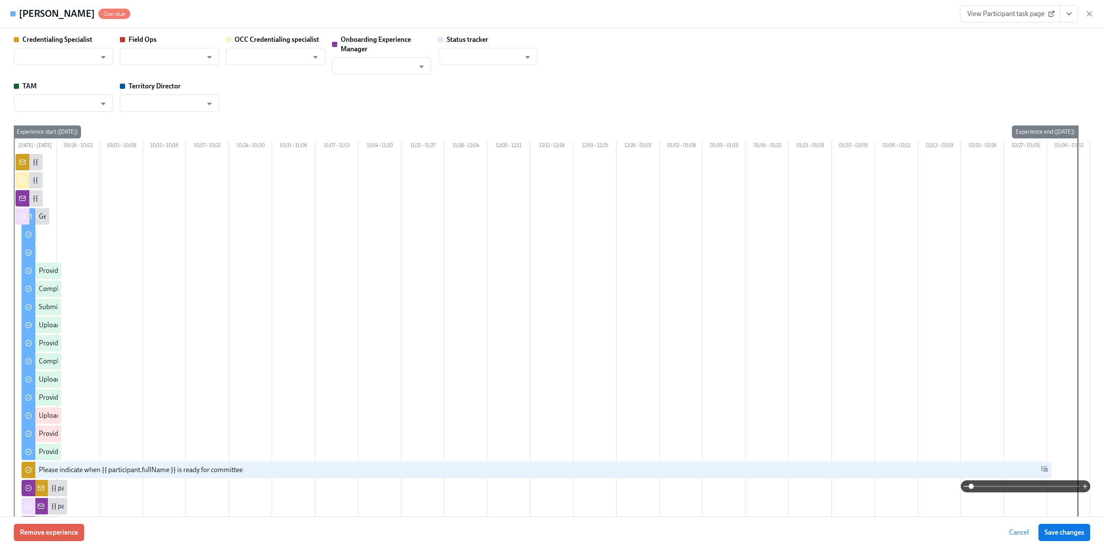
type input "[PERSON_NAME]"
type input "Christine Cardamone"
type input "Tobie Sheperd"
type input "Status Tracker"
type input "Leah Brady"
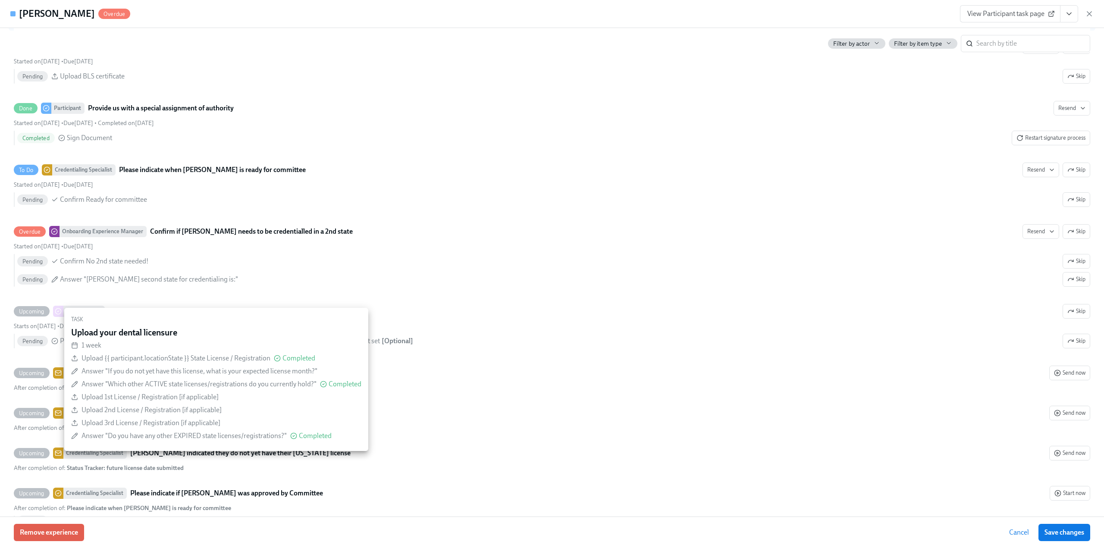
scroll to position [2028, 0]
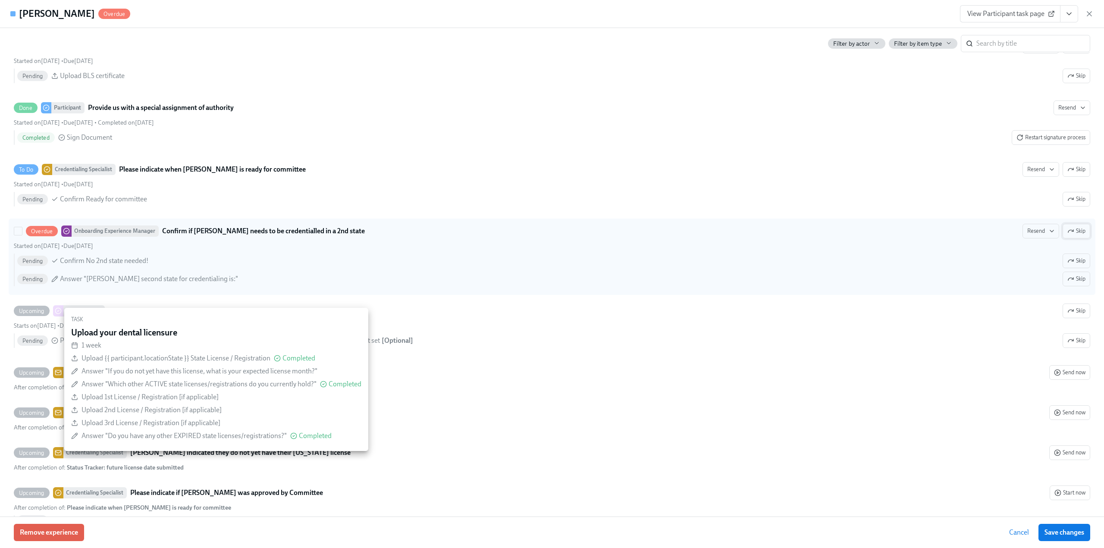
click at [1069, 235] on span "Skip" at bounding box center [1077, 231] width 18 height 9
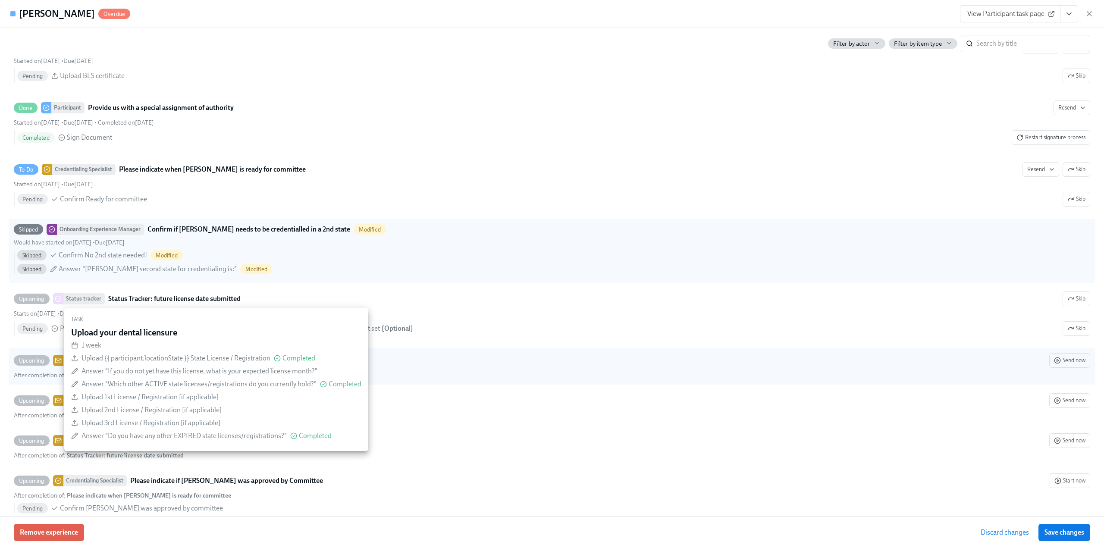
drag, startPoint x: 1052, startPoint y: 529, endPoint x: 402, endPoint y: 363, distance: 670.7
click at [1052, 529] on span "Save changes" at bounding box center [1065, 532] width 40 height 9
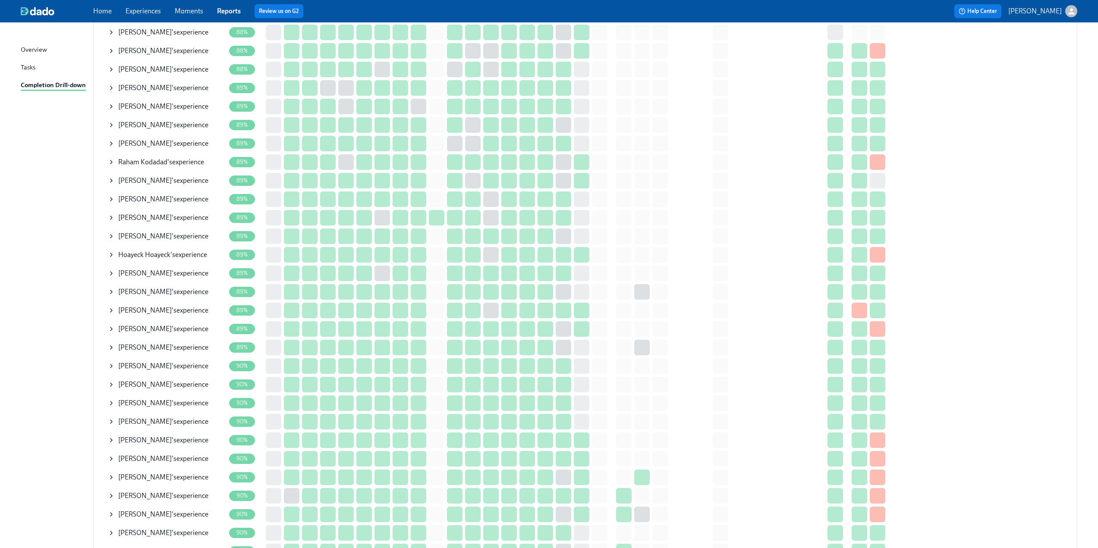
scroll to position [1551, 0]
